Goal: Contribute content: Contribute content

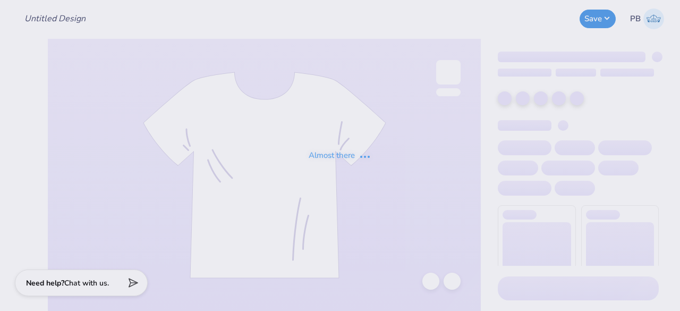
type input "Homecoming"
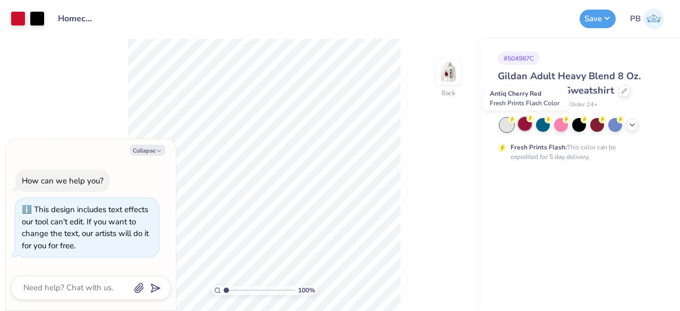
click at [527, 121] on circle at bounding box center [529, 118] width 7 height 7
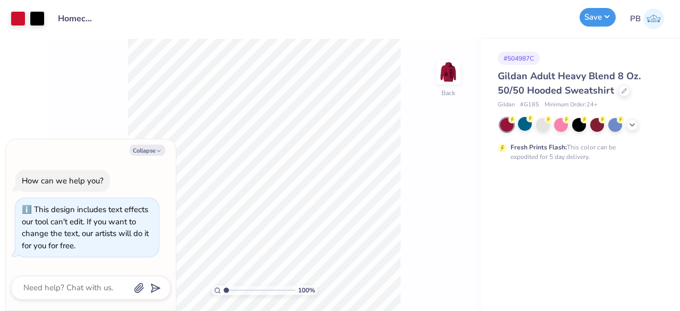
click at [603, 16] on button "Save" at bounding box center [597, 17] width 36 height 19
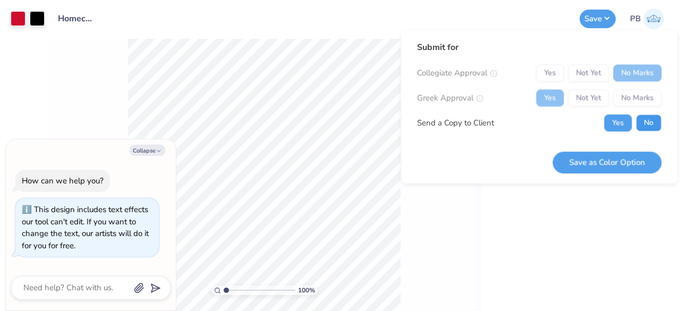
click at [651, 124] on button "No" at bounding box center [648, 122] width 25 height 17
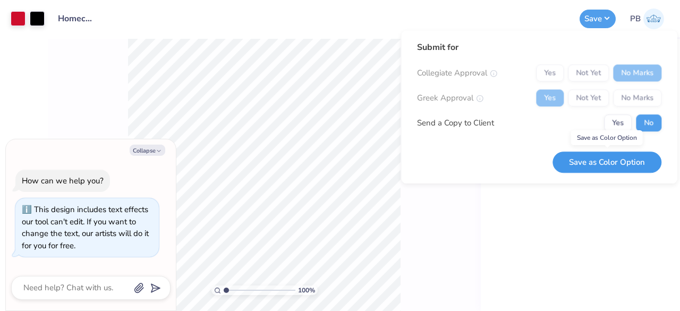
click at [616, 160] on button "Save as Color Option" at bounding box center [606, 162] width 109 height 22
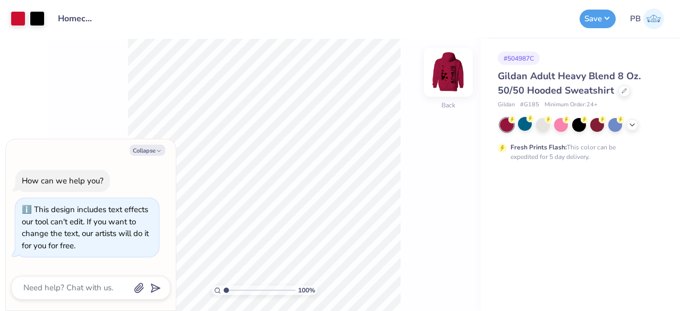
click at [449, 75] on img at bounding box center [448, 72] width 42 height 42
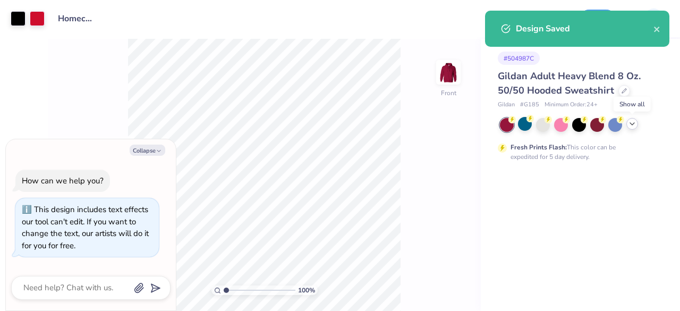
click at [637, 122] on div at bounding box center [632, 124] width 12 height 12
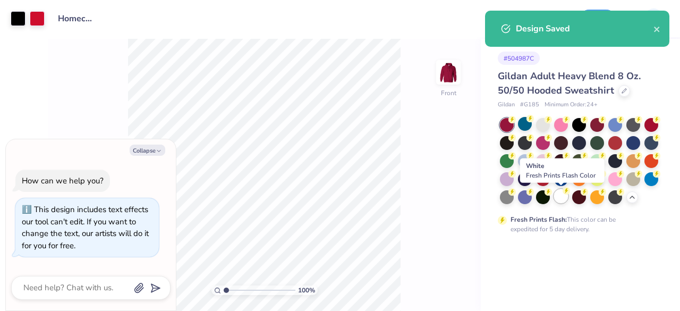
click at [568, 195] on div at bounding box center [561, 196] width 14 height 14
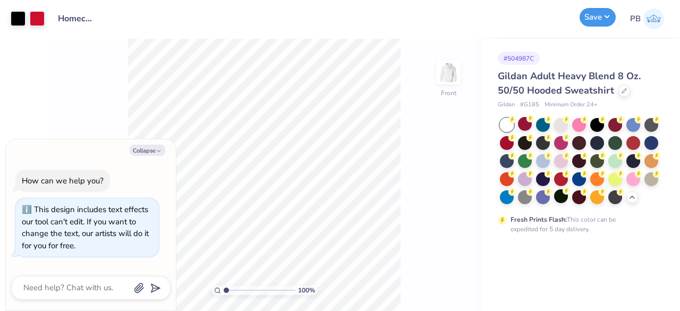
click at [597, 13] on button "Save" at bounding box center [597, 17] width 36 height 19
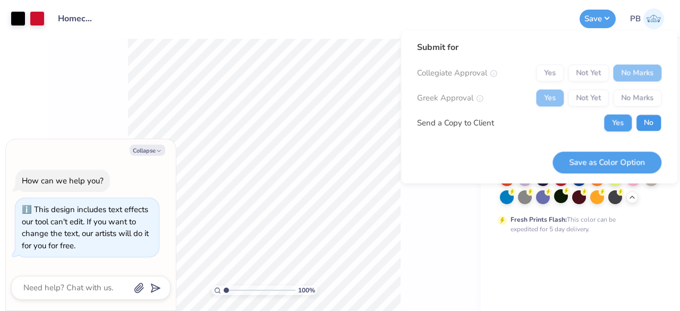
click at [654, 119] on button "No" at bounding box center [648, 122] width 25 height 17
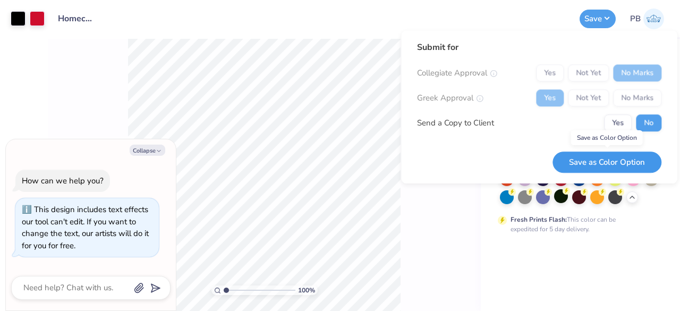
click at [625, 166] on button "Save as Color Option" at bounding box center [606, 162] width 109 height 22
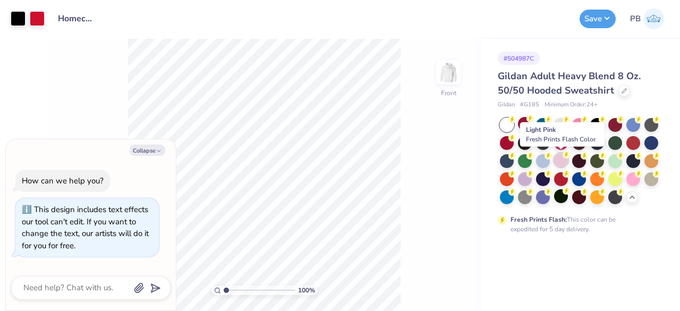
click at [565, 155] on circle at bounding box center [565, 154] width 7 height 7
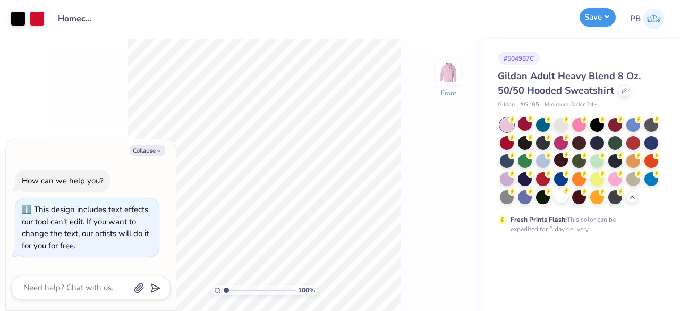
click at [603, 13] on button "Save" at bounding box center [597, 17] width 36 height 19
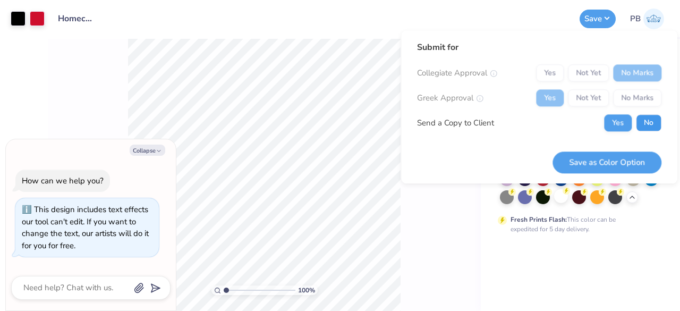
click at [659, 123] on button "No" at bounding box center [648, 122] width 25 height 17
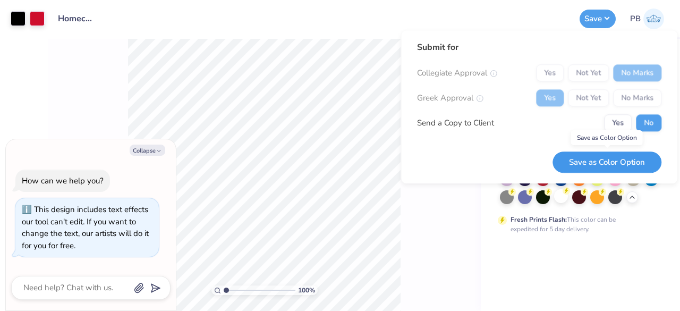
click at [631, 155] on button "Save as Color Option" at bounding box center [606, 162] width 109 height 22
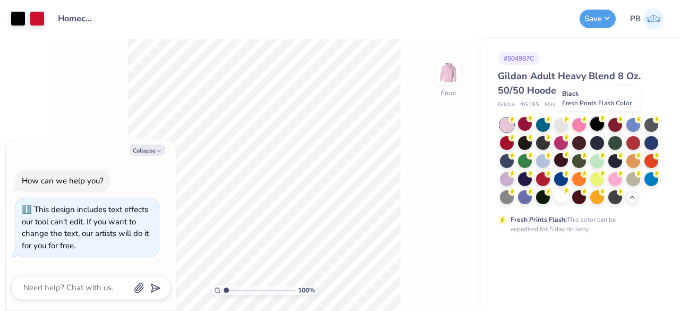
click at [604, 122] on icon at bounding box center [602, 118] width 7 height 7
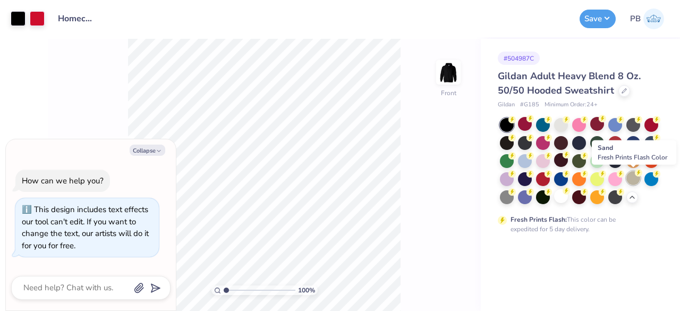
click at [633, 184] on div at bounding box center [633, 178] width 14 height 14
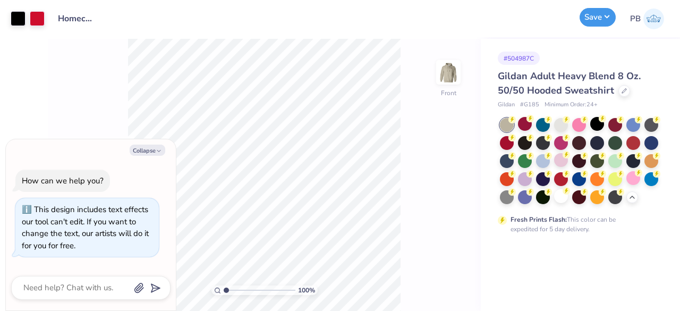
click at [608, 15] on button "Save" at bounding box center [597, 17] width 36 height 19
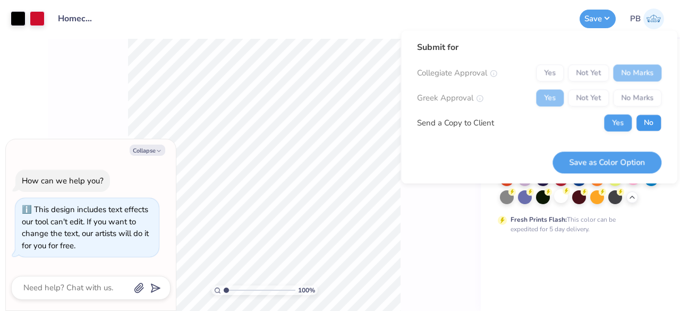
click at [648, 117] on button "No" at bounding box center [648, 122] width 25 height 17
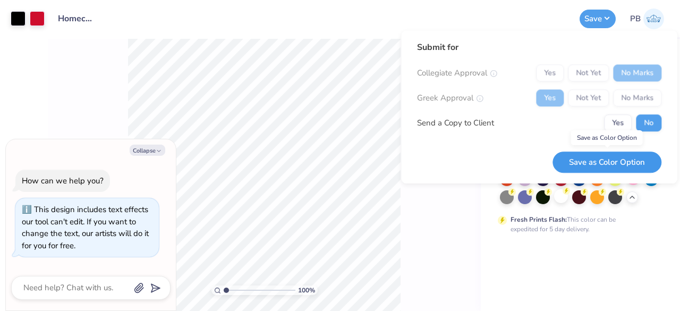
click at [616, 154] on button "Save as Color Option" at bounding box center [606, 162] width 109 height 22
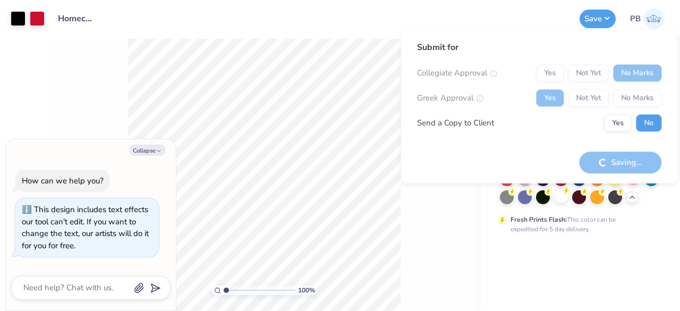
type textarea "x"
